Goal: Task Accomplishment & Management: Use online tool/utility

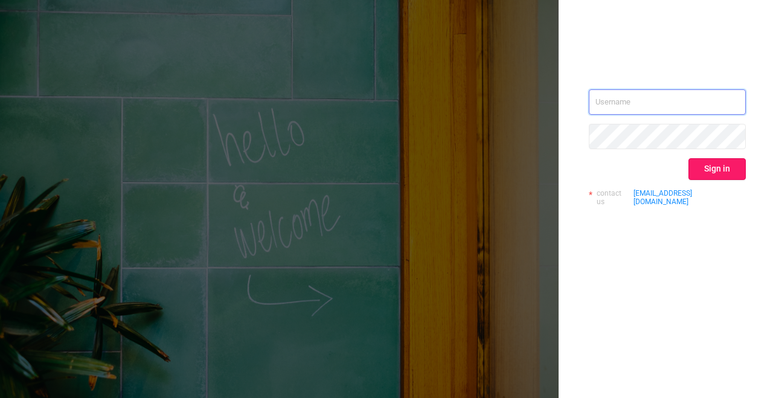
type input "[EMAIL_ADDRESS][DOMAIN_NAME]"
click at [709, 170] on button "Sign in" at bounding box center [716, 169] width 57 height 22
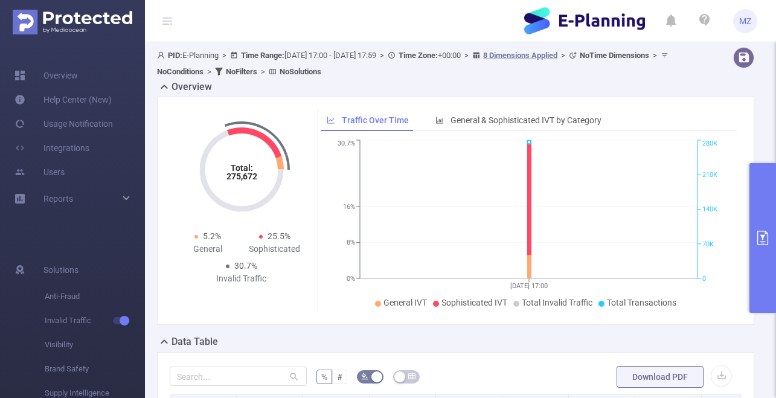
click at [758, 171] on button "primary" at bounding box center [762, 238] width 27 height 150
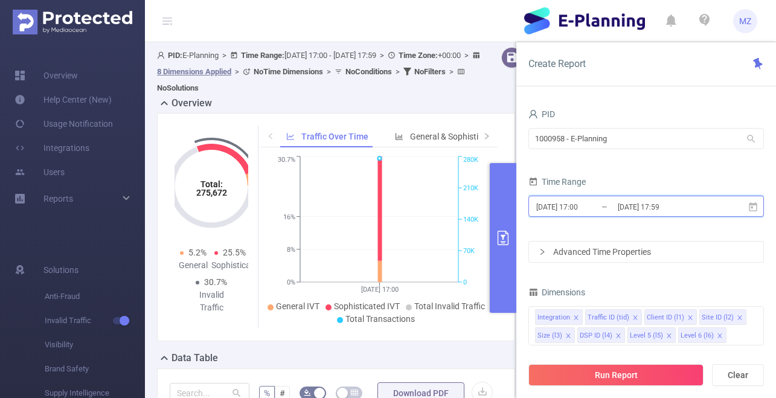
click at [750, 205] on icon at bounding box center [752, 207] width 11 height 11
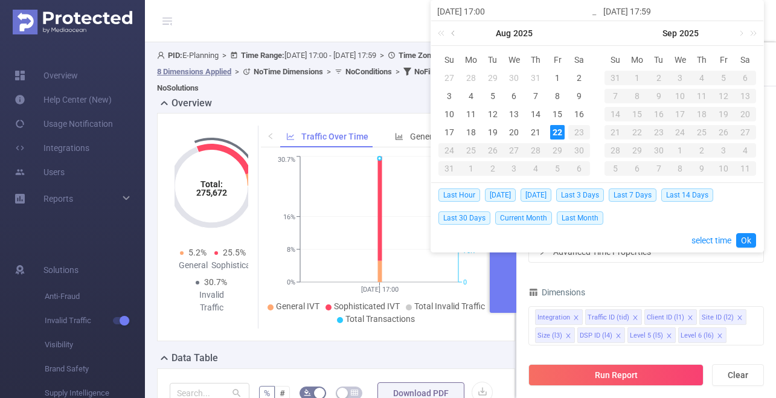
click at [451, 34] on link at bounding box center [453, 33] width 11 height 24
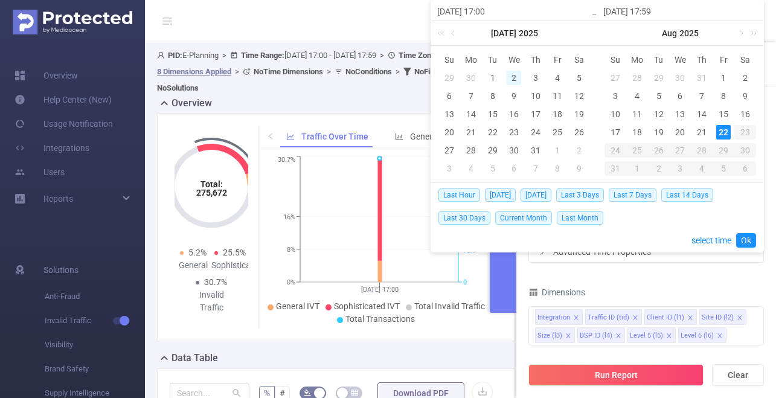
click at [518, 75] on div "2" at bounding box center [513, 78] width 14 height 14
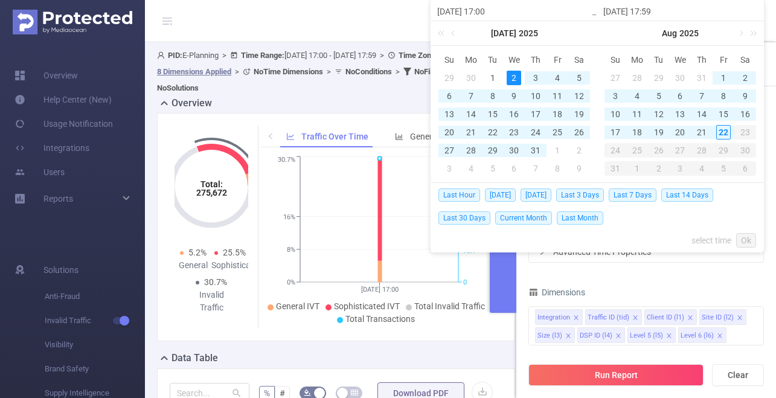
click at [517, 75] on div "2" at bounding box center [513, 78] width 14 height 14
type input "[DATE] 17:00"
type input "[DATE] 17:59"
type input "[DATE] 17:00"
type input "[DATE] 17:59"
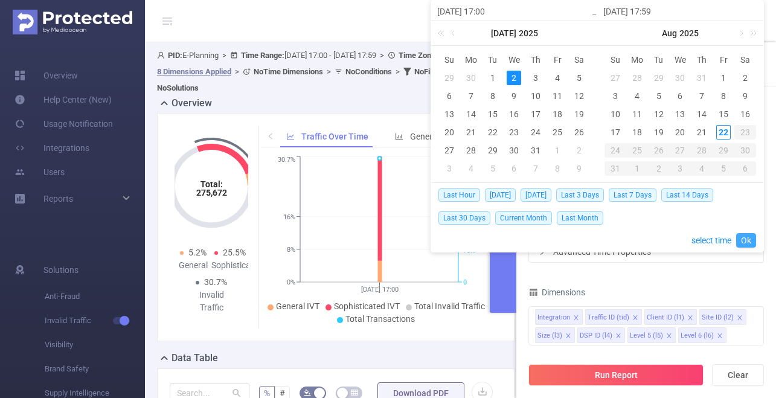
click at [748, 243] on link "Ok" at bounding box center [746, 240] width 20 height 14
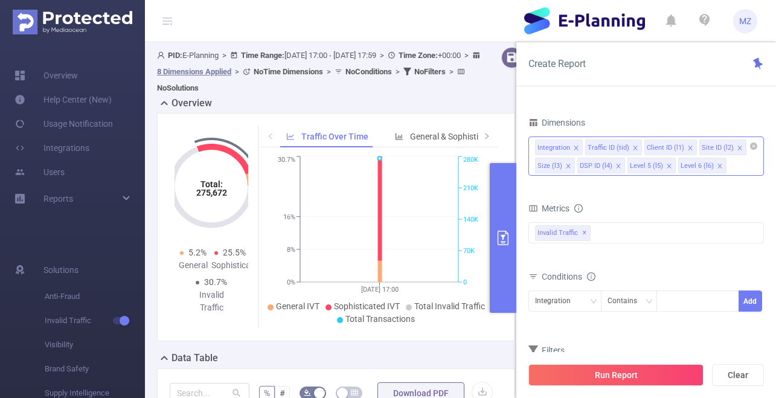
click at [575, 148] on icon "icon: close" at bounding box center [575, 147] width 4 height 4
click at [575, 167] on icon "icon: close" at bounding box center [576, 166] width 6 height 6
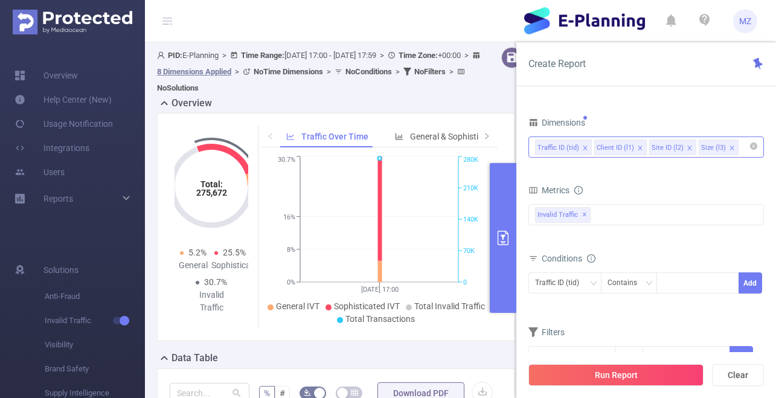
click at [729, 147] on icon "icon: close" at bounding box center [732, 148] width 6 height 6
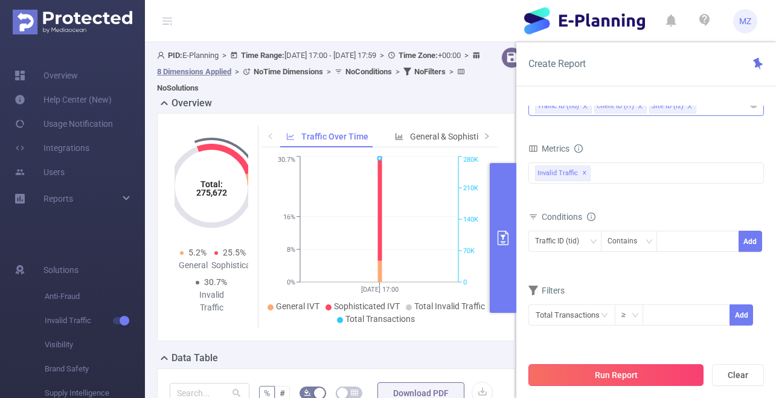
click at [611, 375] on button "Run Report" at bounding box center [615, 375] width 175 height 22
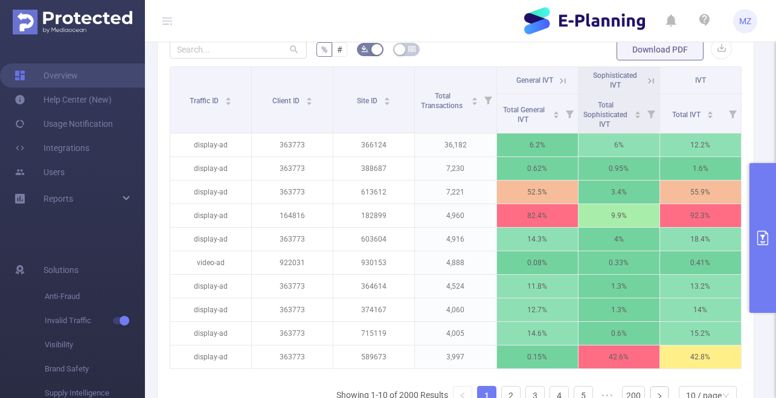
scroll to position [334, 0]
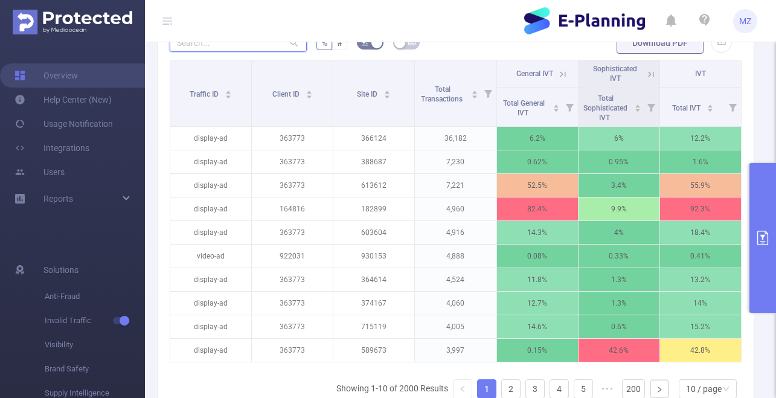
click at [235, 48] on input "text" at bounding box center [238, 42] width 137 height 19
paste input "376081"
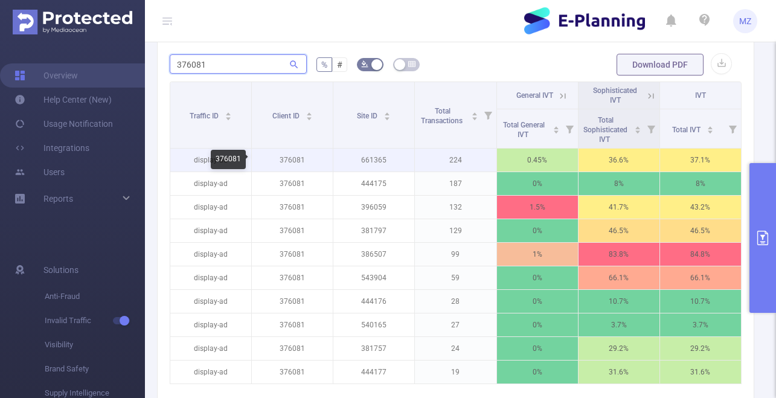
scroll to position [313, 0]
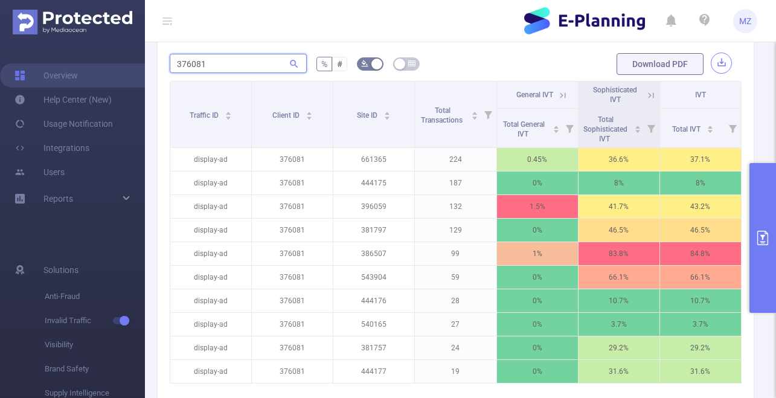
type input "376081"
click at [721, 61] on button "button" at bounding box center [720, 63] width 21 height 21
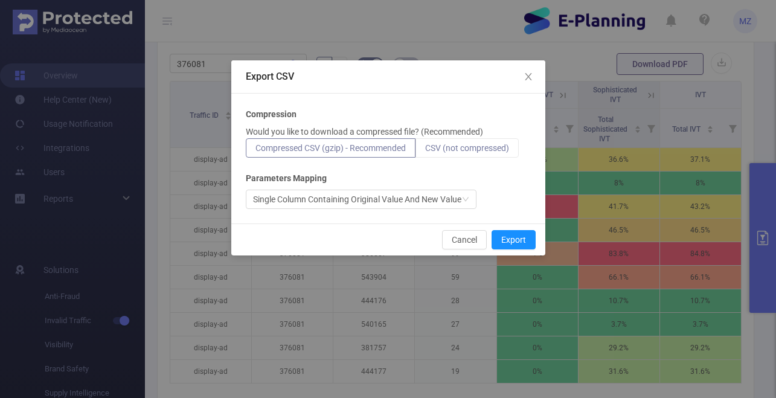
click at [436, 155] on label "CSV (not compressed)" at bounding box center [466, 147] width 103 height 19
click at [425, 151] on input "CSV (not compressed)" at bounding box center [425, 151] width 0 height 0
click at [514, 240] on button "Export" at bounding box center [513, 239] width 44 height 19
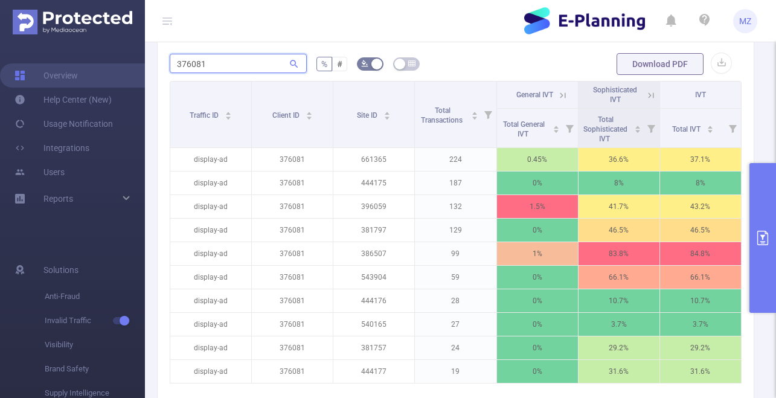
drag, startPoint x: 182, startPoint y: 60, endPoint x: 167, endPoint y: 59, distance: 15.7
click at [167, 59] on div "376081 % # Download PDF Traffic ID Client ID Site ID Total Transactions General…" at bounding box center [455, 252] width 597 height 427
